Goal: Task Accomplishment & Management: Use online tool/utility

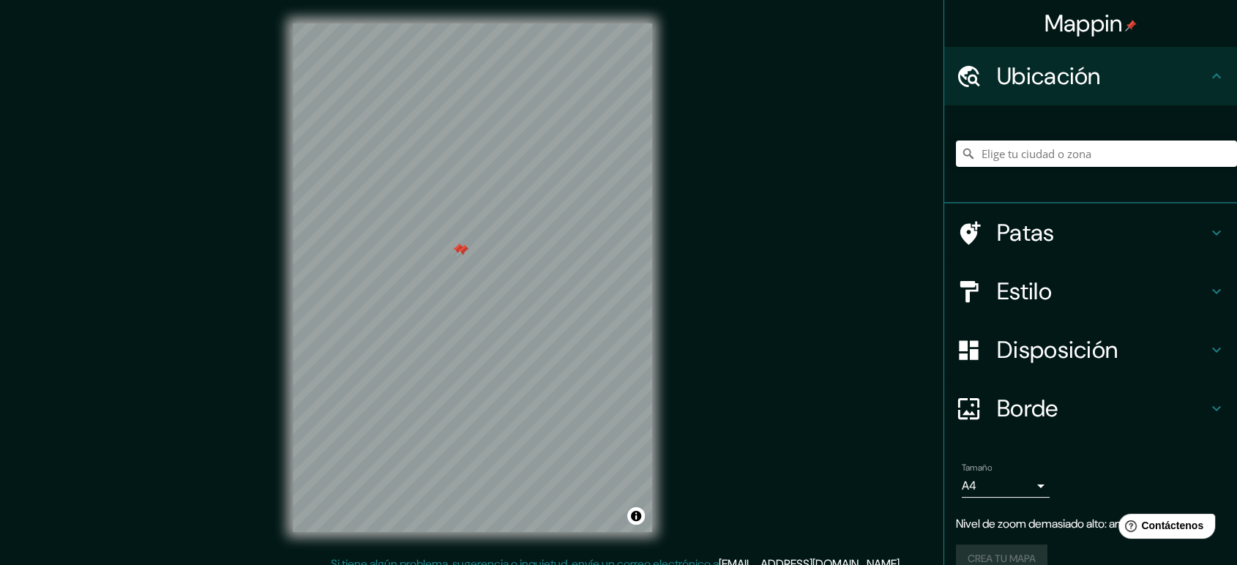
click at [461, 250] on div at bounding box center [463, 251] width 12 height 12
click at [392, 191] on div at bounding box center [394, 195] width 12 height 12
click at [392, 191] on div at bounding box center [394, 194] width 12 height 12
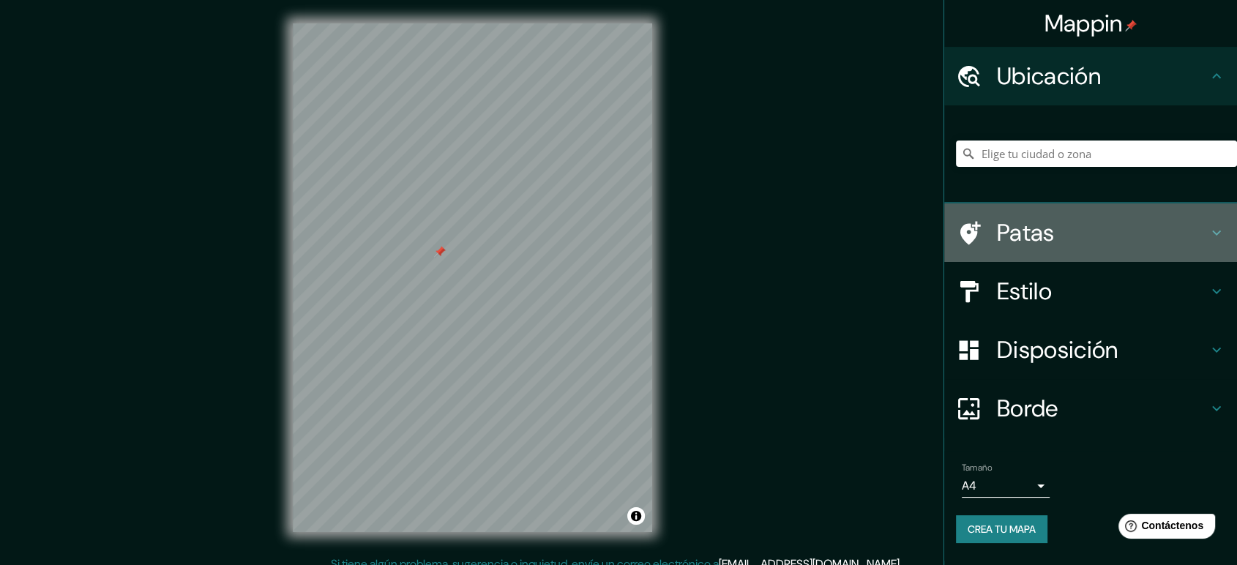
click at [1052, 233] on font "Patas" at bounding box center [1026, 232] width 58 height 31
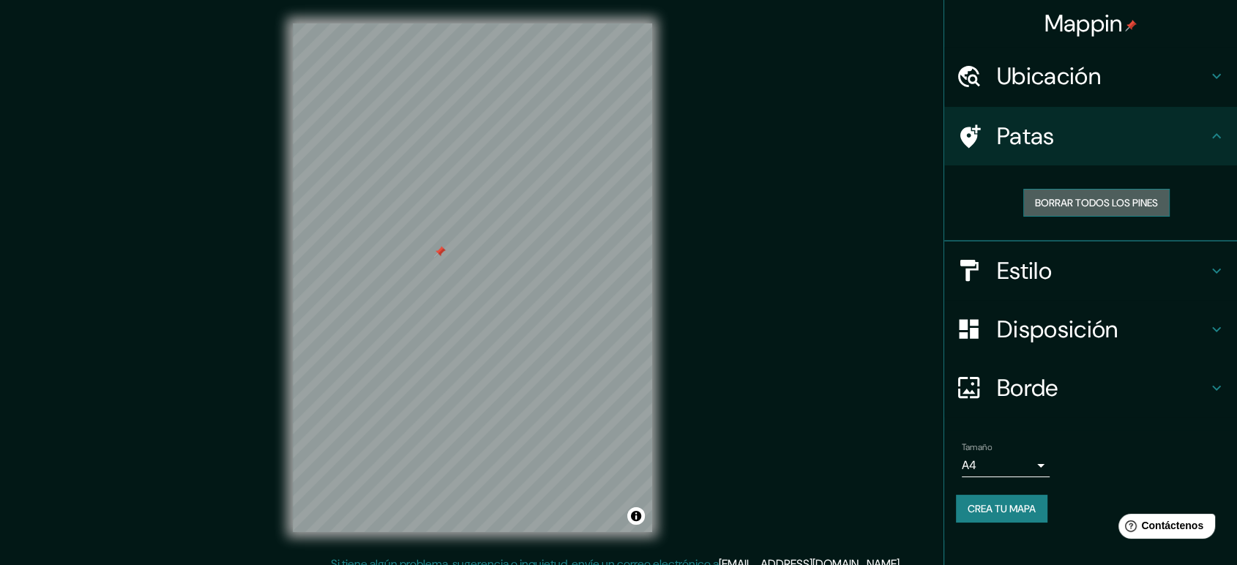
click at [1059, 209] on font "Borrar todos los pines" at bounding box center [1096, 202] width 123 height 19
click at [1060, 276] on h4 "Estilo" at bounding box center [1102, 270] width 211 height 29
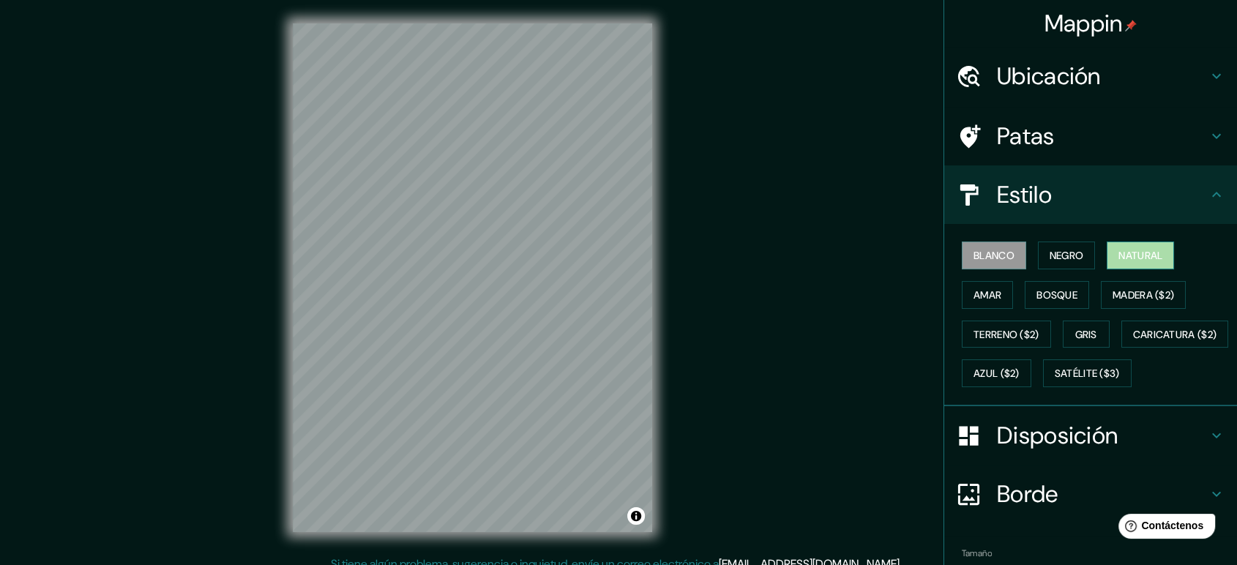
click at [1119, 250] on font "Natural" at bounding box center [1141, 255] width 44 height 13
click at [1011, 201] on font "Estilo" at bounding box center [1024, 194] width 55 height 31
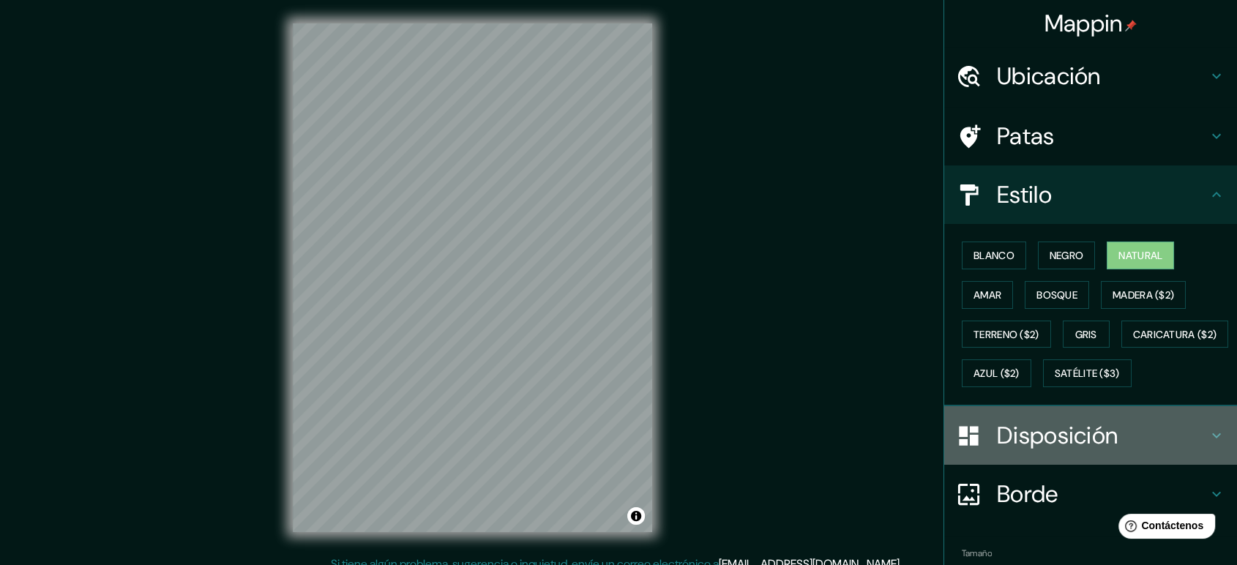
click at [1022, 451] on font "Disposición" at bounding box center [1057, 435] width 121 height 31
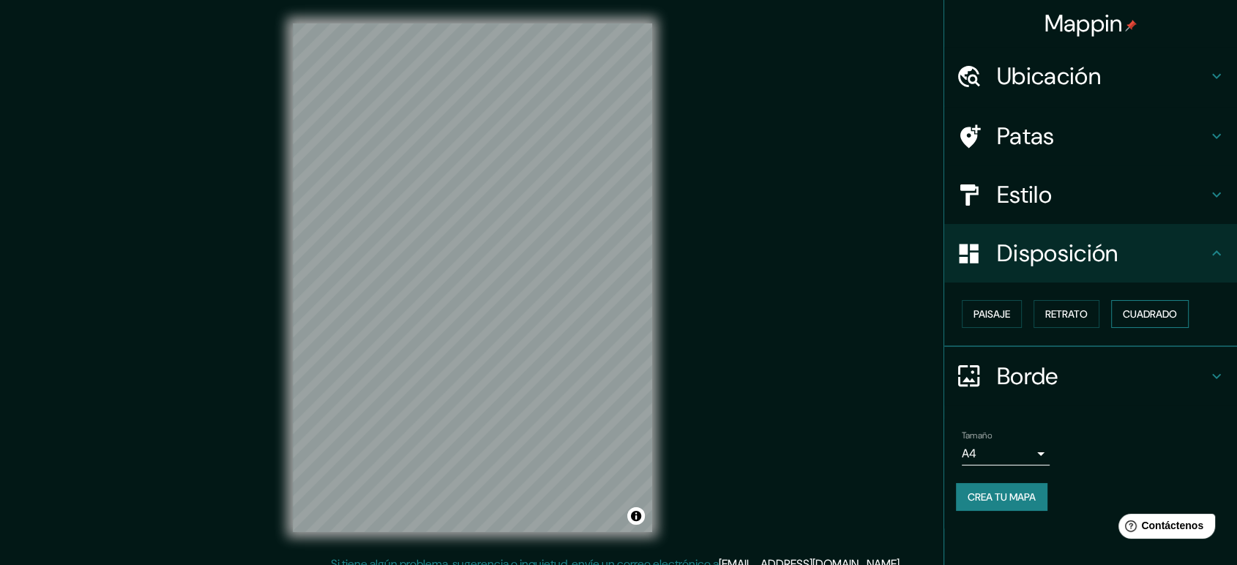
click at [1129, 310] on font "Cuadrado" at bounding box center [1150, 313] width 54 height 13
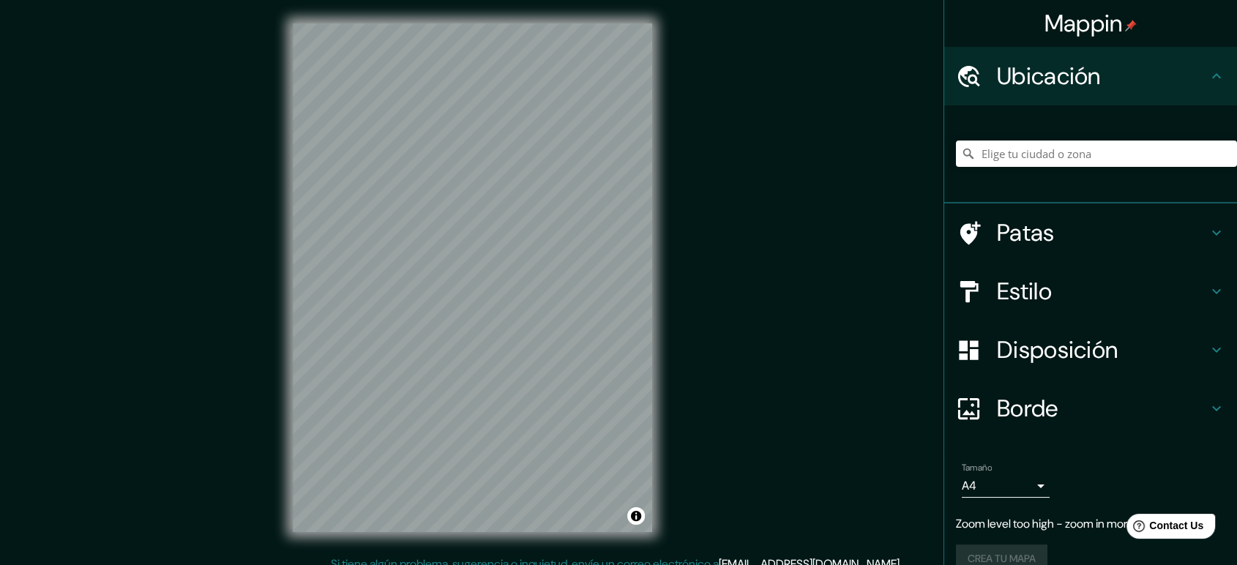
click at [702, 256] on div "Mappin Ubicación Patas Estilo Disposición Borde Elige un borde. Consejo : puede…" at bounding box center [618, 289] width 1237 height 579
click at [588, 564] on html "Mappin Ubicación Patas Estilo Disposición Borde Elige un borde. Consejo : puede…" at bounding box center [618, 282] width 1237 height 565
click at [1066, 293] on h4 "Estilo" at bounding box center [1102, 291] width 211 height 29
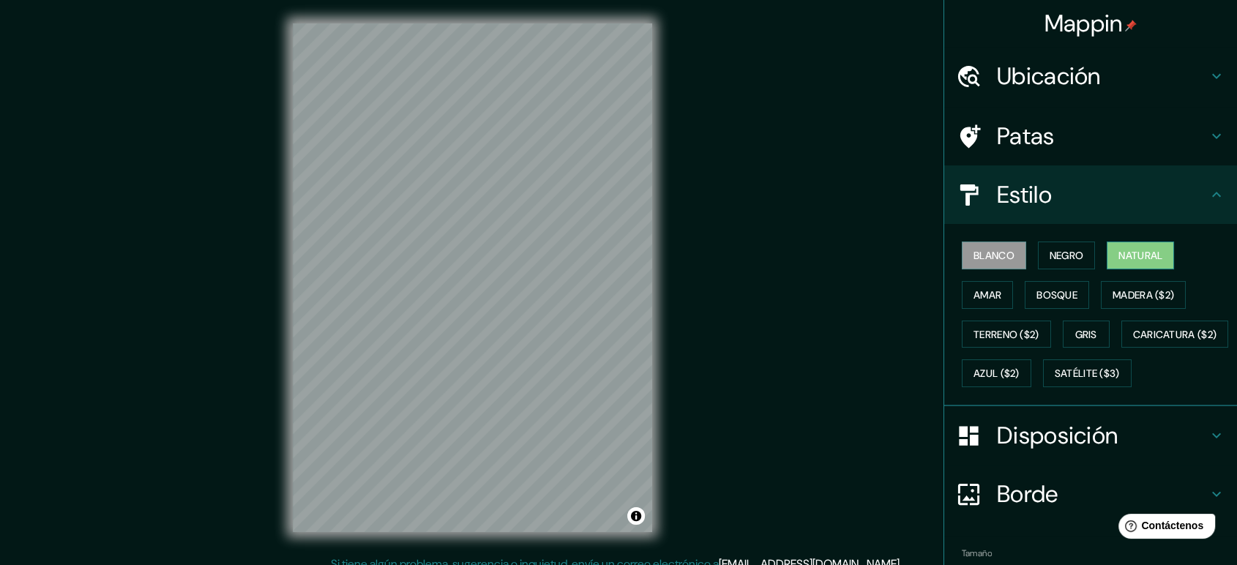
click at [1119, 250] on font "Natural" at bounding box center [1141, 255] width 44 height 13
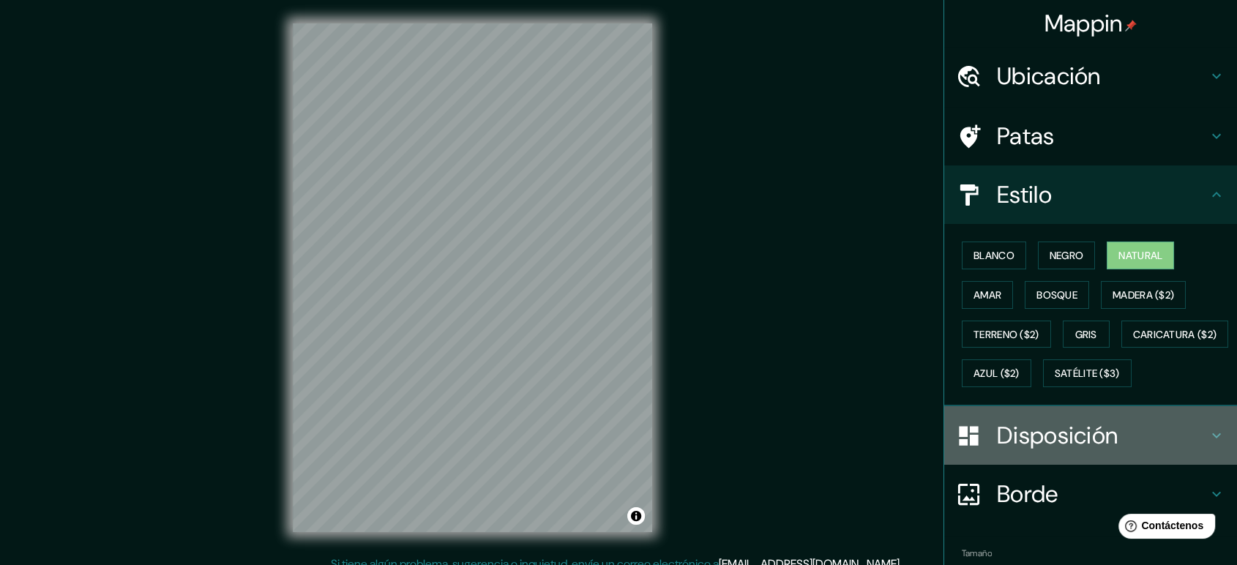
click at [1044, 451] on font "Disposición" at bounding box center [1057, 435] width 121 height 31
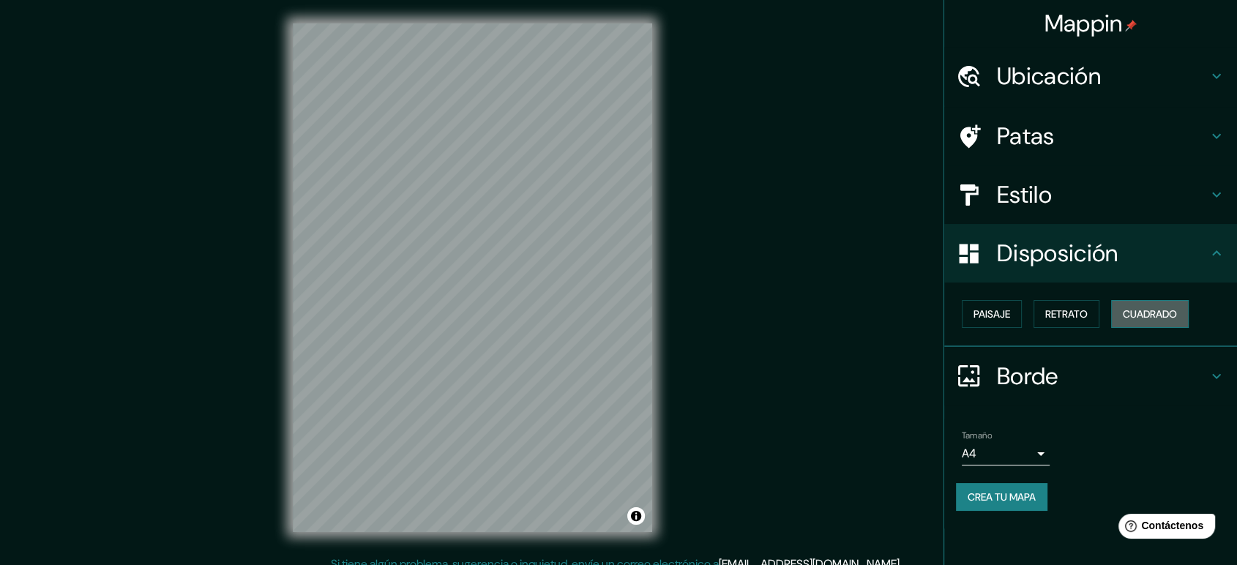
click at [1164, 302] on button "Cuadrado" at bounding box center [1150, 314] width 78 height 28
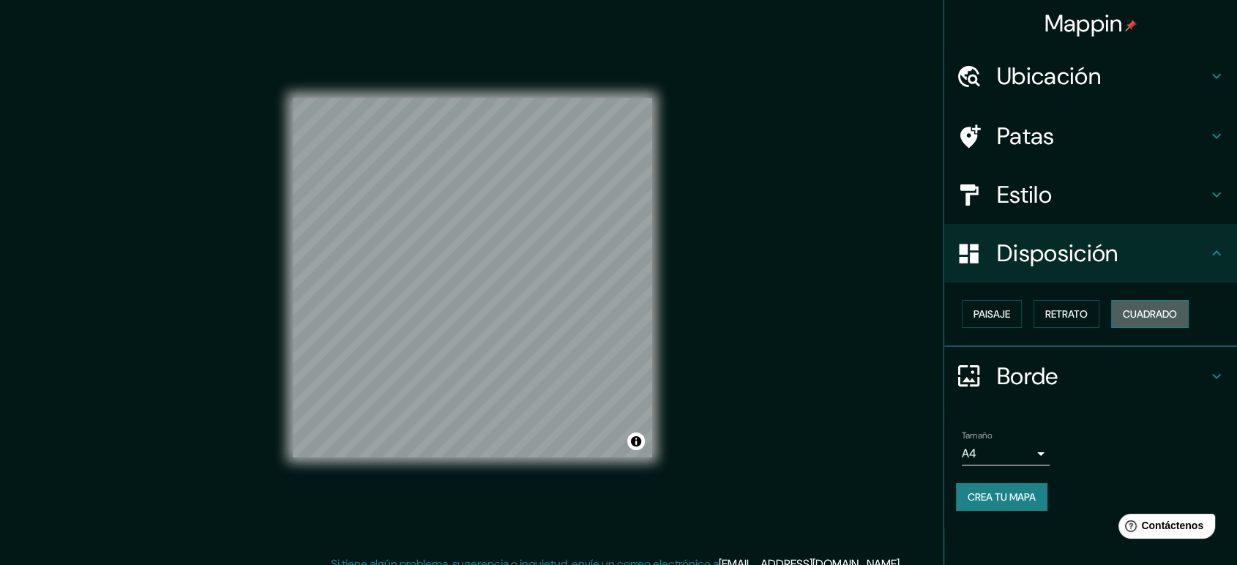
drag, startPoint x: 1160, startPoint y: 313, endPoint x: 1149, endPoint y: 318, distance: 11.2
click at [1159, 313] on font "Cuadrado" at bounding box center [1150, 313] width 54 height 13
click at [1001, 310] on font "Paisaje" at bounding box center [992, 313] width 37 height 13
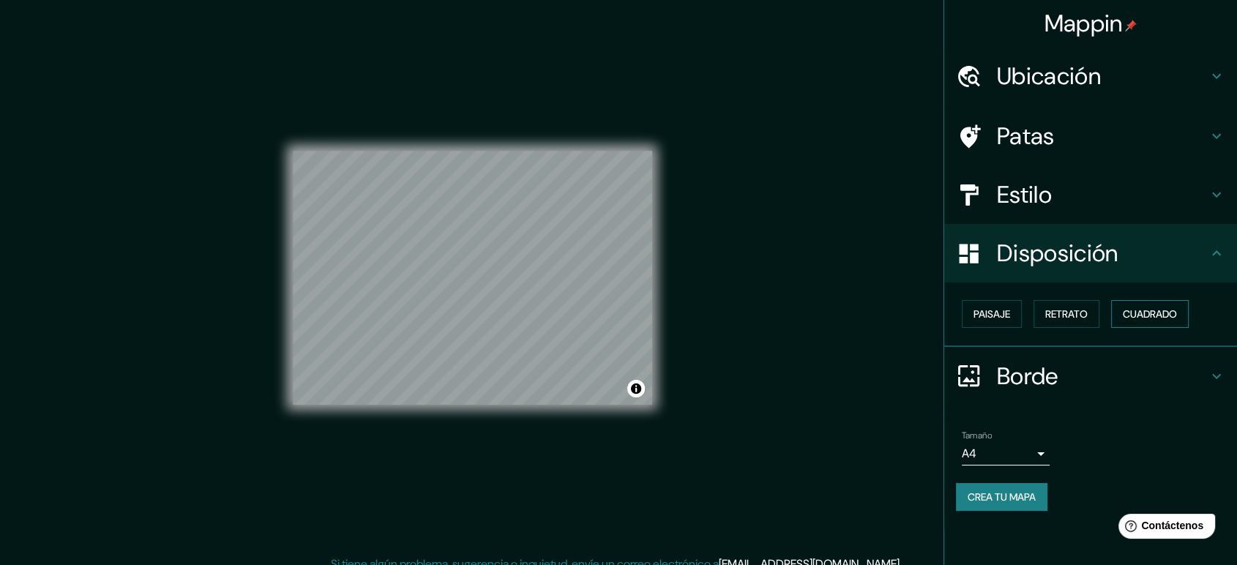
click at [1139, 314] on font "Cuadrado" at bounding box center [1150, 313] width 54 height 13
